Goal: Task Accomplishment & Management: Manage account settings

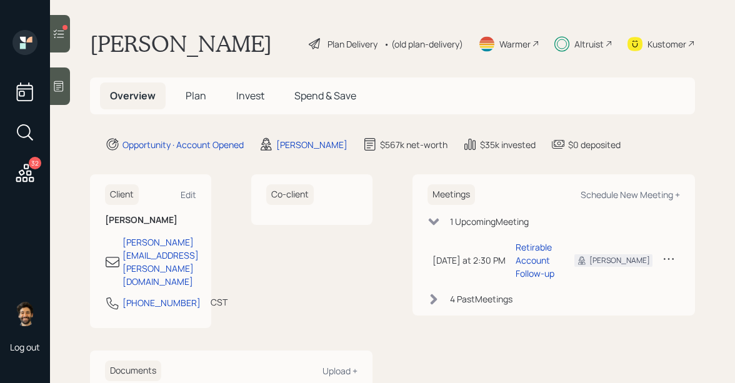
click at [61, 43] on div at bounding box center [60, 34] width 20 height 38
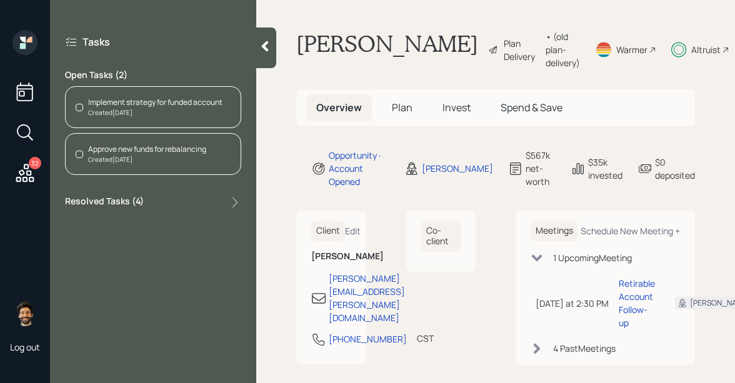
click at [131, 107] on div "Implement strategy for funded account" at bounding box center [155, 102] width 134 height 11
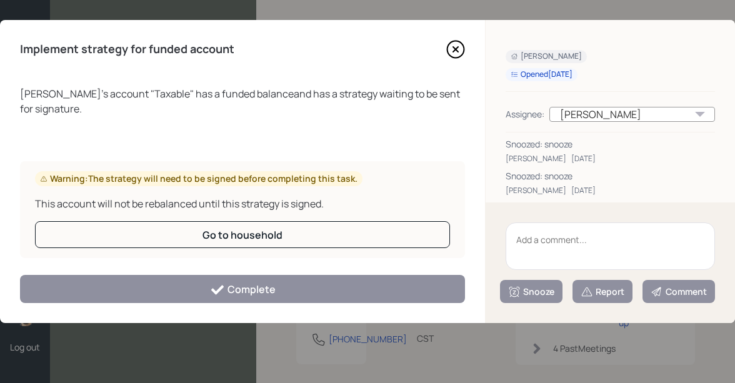
click at [456, 53] on icon at bounding box center [455, 49] width 19 height 19
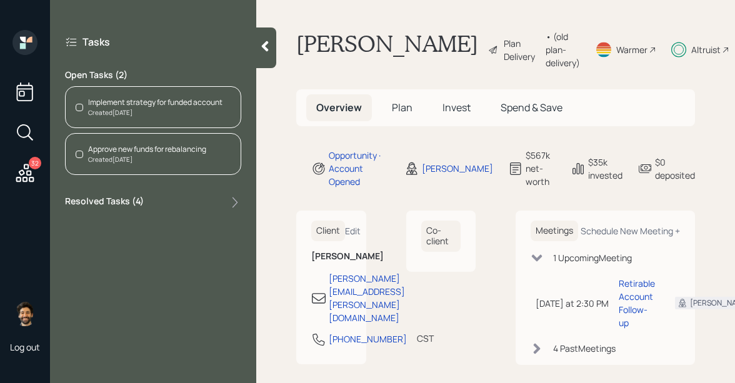
click at [110, 165] on div "Approve new funds for rebalancing Created Aug 11, 2025" at bounding box center [153, 154] width 176 height 42
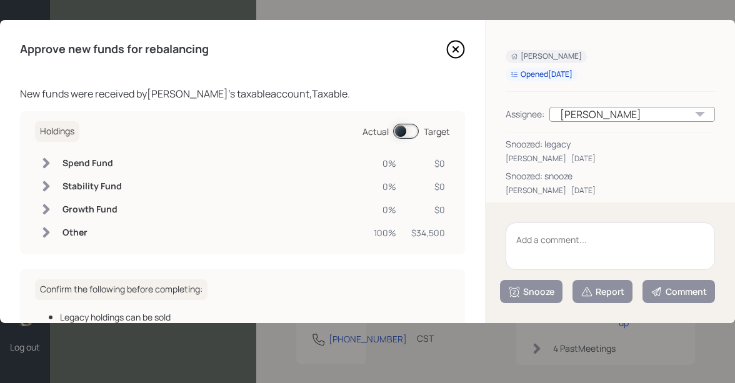
click at [530, 253] on textarea at bounding box center [610, 247] width 209 height 48
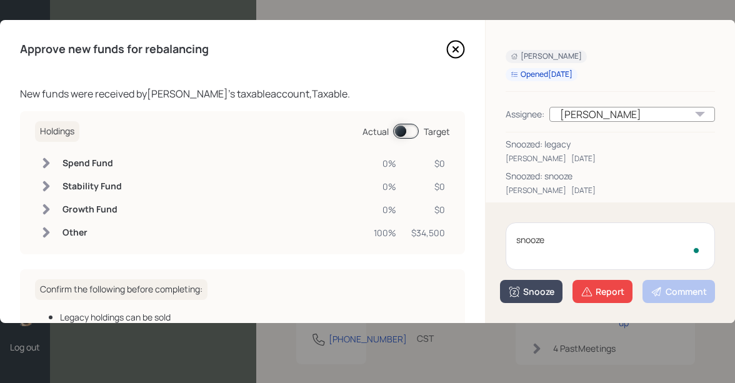
type textarea "snooze"
click at [526, 296] on div "Snooze" at bounding box center [531, 292] width 46 height 13
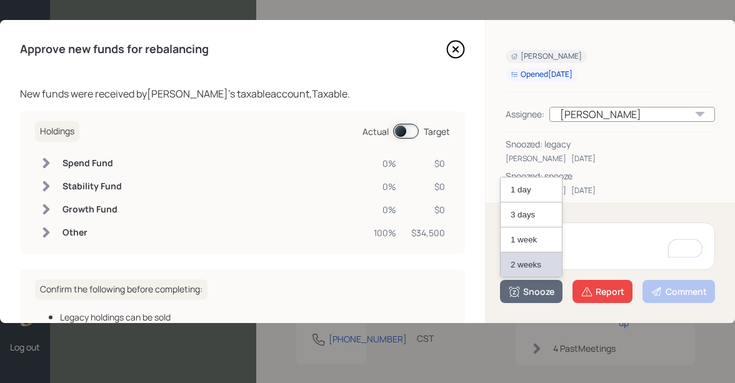
click at [523, 266] on button "2 weeks" at bounding box center [531, 265] width 61 height 24
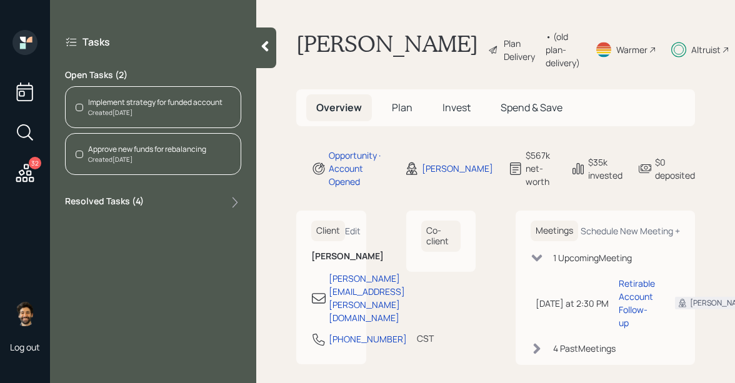
click at [23, 179] on icon at bounding box center [25, 173] width 18 height 18
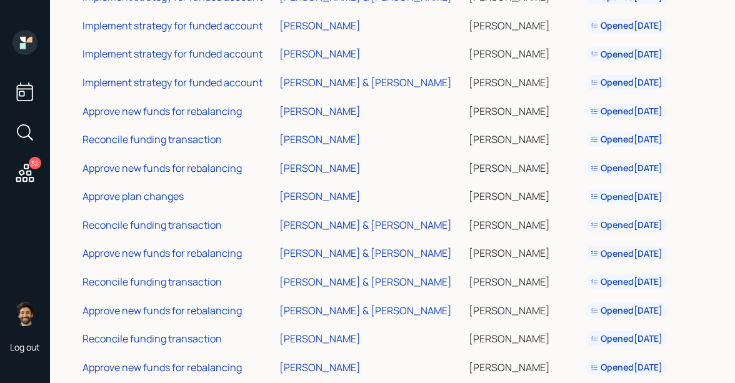
scroll to position [343, 0]
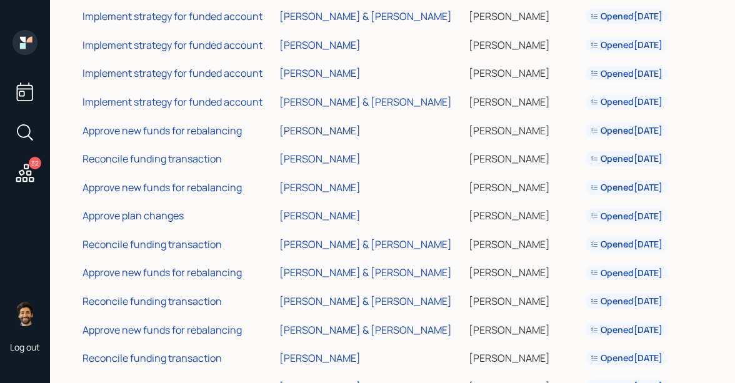
click at [313, 131] on div "Ralph Stevens" at bounding box center [319, 131] width 81 height 14
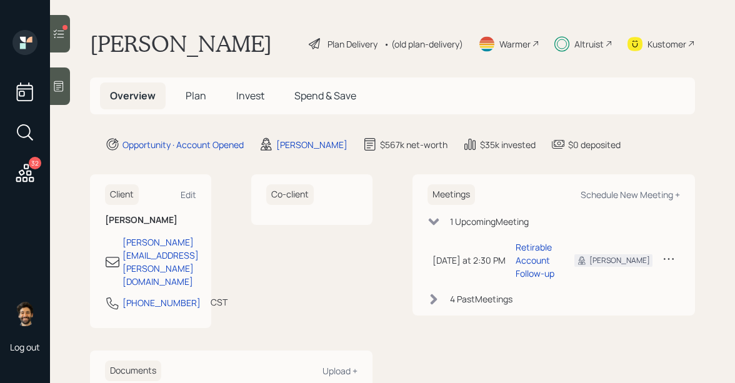
click at [62, 23] on div at bounding box center [60, 34] width 20 height 38
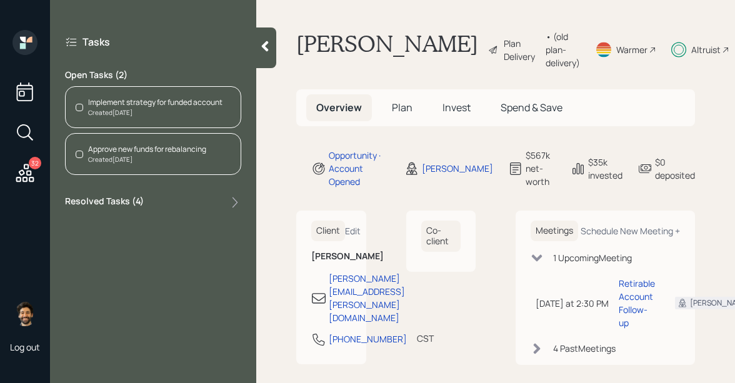
click at [14, 173] on icon at bounding box center [25, 173] width 23 height 23
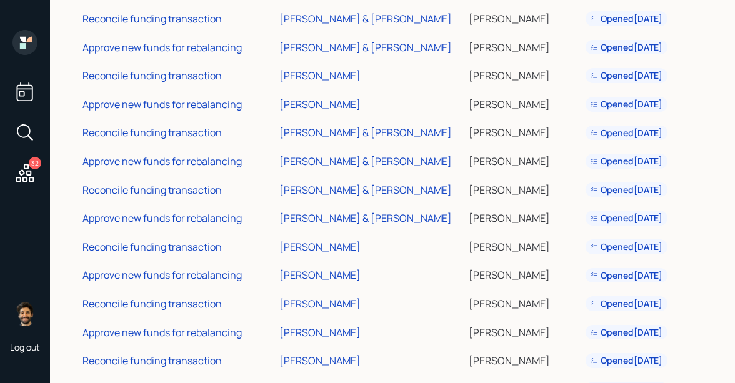
scroll to position [674, 0]
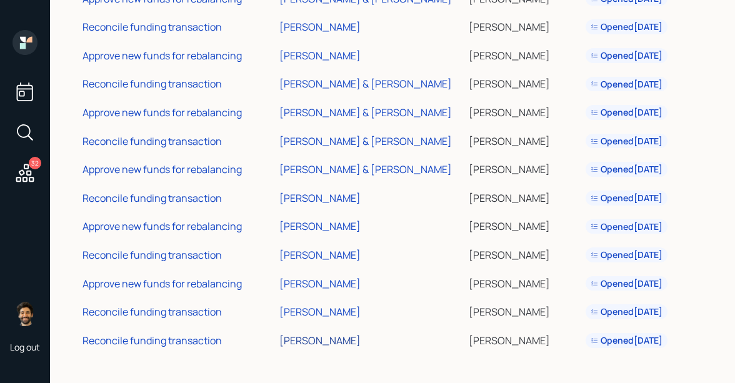
click at [304, 343] on div "[PERSON_NAME]" at bounding box center [319, 341] width 81 height 14
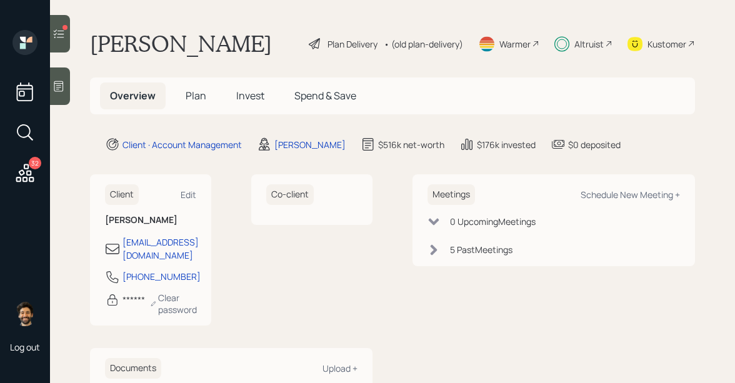
click at [62, 39] on icon at bounding box center [59, 34] width 13 height 13
